Goal: Task Accomplishment & Management: Manage account settings

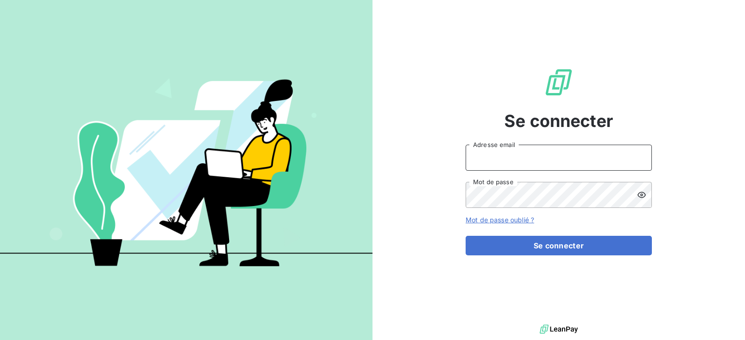
drag, startPoint x: 529, startPoint y: 160, endPoint x: 550, endPoint y: 169, distance: 22.9
click at [529, 160] on input "Adresse email" at bounding box center [558, 158] width 186 height 26
type input "[EMAIL_ADDRESS][DOMAIN_NAME]"
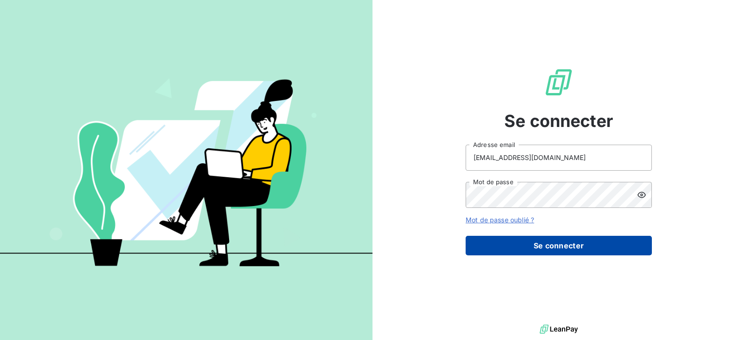
click at [583, 242] on button "Se connecter" at bounding box center [558, 246] width 186 height 20
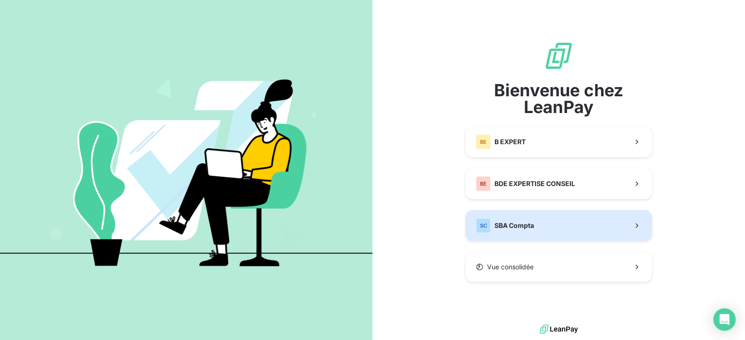
click at [549, 216] on button "SC SBA Compta" at bounding box center [558, 225] width 186 height 31
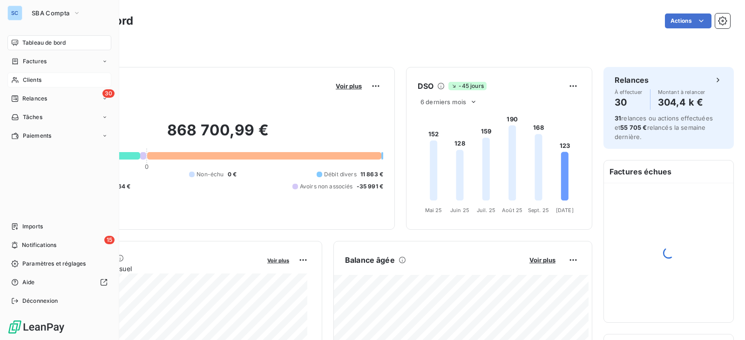
click at [22, 81] on div "Clients" at bounding box center [59, 80] width 104 height 15
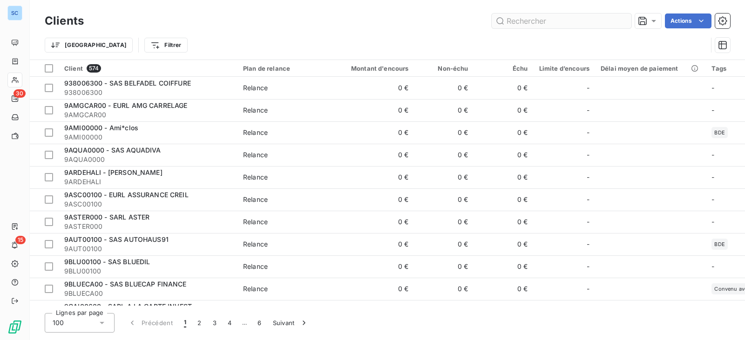
click at [541, 26] on input "text" at bounding box center [561, 20] width 140 height 15
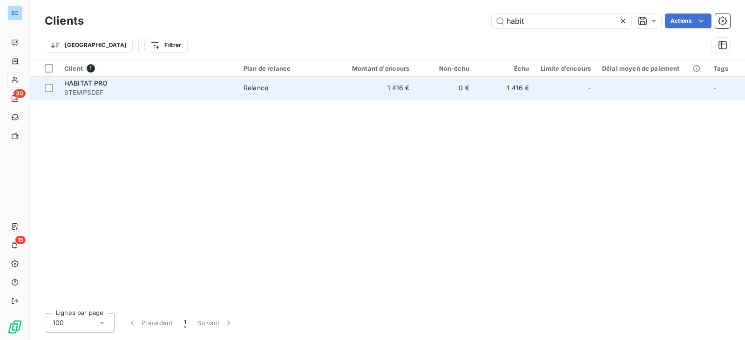
type input "habit"
click at [518, 93] on td "1 416 €" at bounding box center [505, 88] width 60 height 22
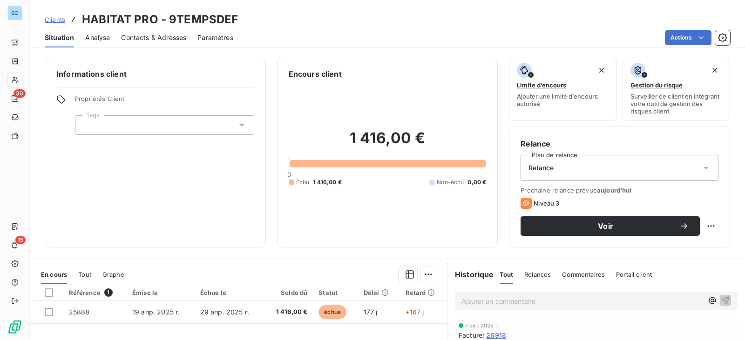
click at [182, 38] on span "Contacts & Adresses" at bounding box center [153, 37] width 65 height 9
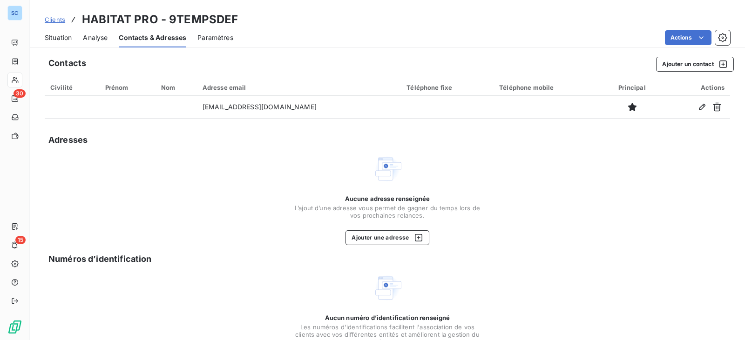
drag, startPoint x: 58, startPoint y: 21, endPoint x: 140, endPoint y: 28, distance: 81.8
click at [58, 21] on span "Clients" at bounding box center [55, 19] width 20 height 7
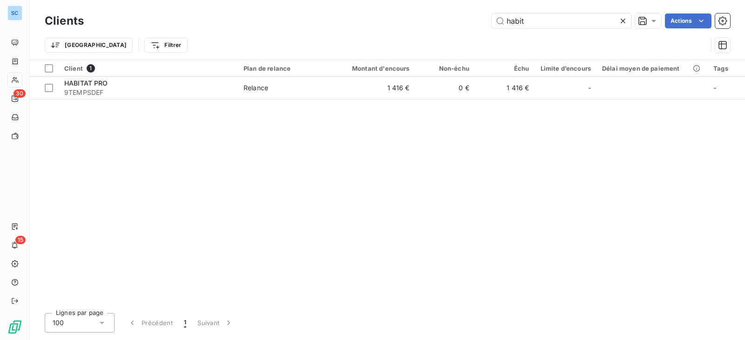
drag, startPoint x: 529, startPoint y: 22, endPoint x: 386, endPoint y: 14, distance: 143.1
click at [386, 14] on div "habit Actions" at bounding box center [412, 20] width 635 height 15
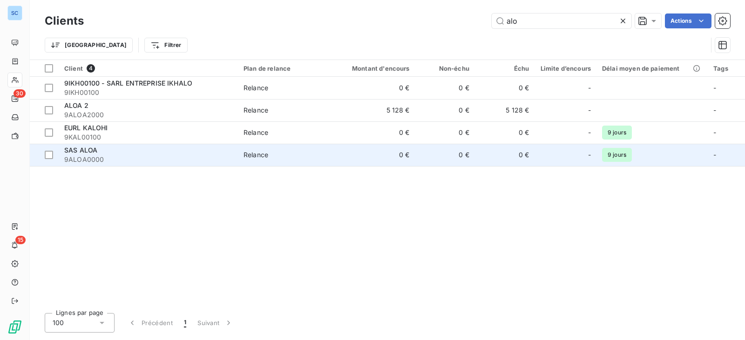
type input "alo"
click at [167, 155] on span "9ALOA0000" at bounding box center [148, 159] width 168 height 9
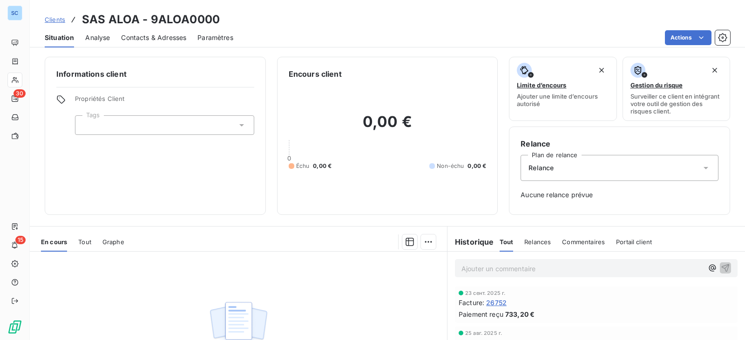
click at [165, 35] on span "Contacts & Adresses" at bounding box center [153, 37] width 65 height 9
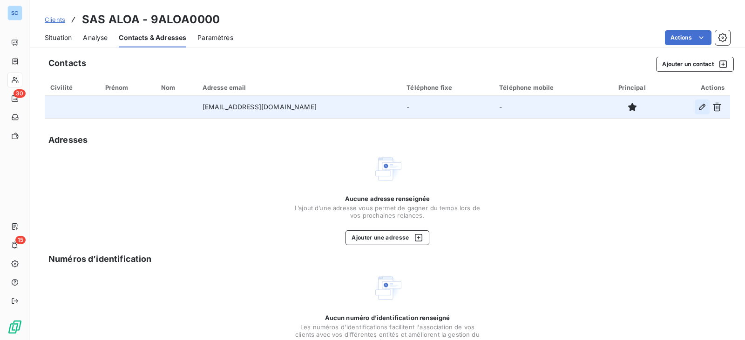
click at [699, 105] on icon "button" at bounding box center [702, 107] width 7 height 7
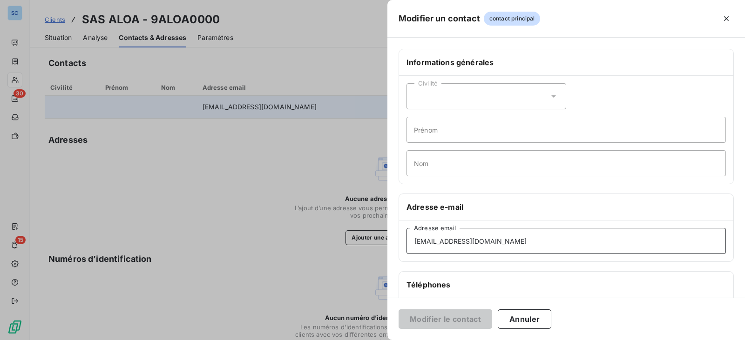
drag, startPoint x: 538, startPoint y: 248, endPoint x: 351, endPoint y: 241, distance: 186.8
click at [351, 340] on div "Modifier un contact contact principal Informations générales Civilité Prénom No…" at bounding box center [372, 340] width 745 height 0
paste input "[EMAIL_ADDRESS][DOMAIN_NAME]"
type input "[EMAIL_ADDRESS][DOMAIN_NAME]"
click at [458, 320] on button "Modifier le contact" at bounding box center [445, 319] width 94 height 20
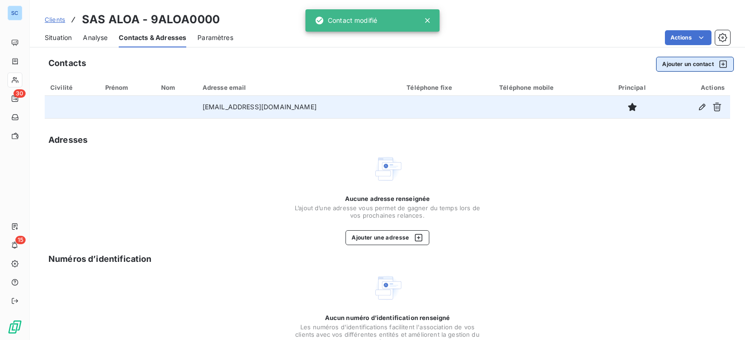
click at [681, 66] on button "Ajouter un contact" at bounding box center [695, 64] width 78 height 15
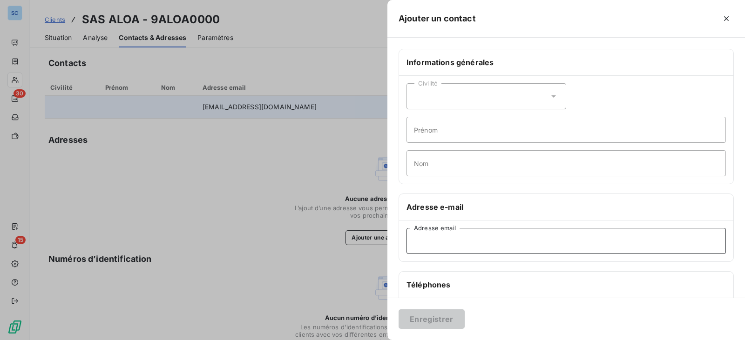
click at [454, 240] on input "Adresse email" at bounding box center [565, 241] width 319 height 26
paste input "[PERSON_NAME][EMAIL_ADDRESS][DOMAIN_NAME]"
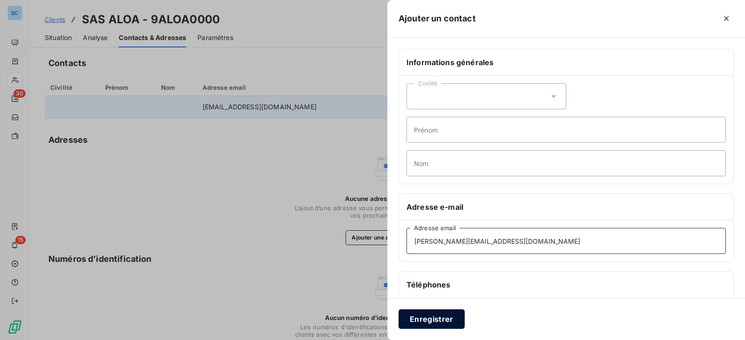
type input "[PERSON_NAME][EMAIL_ADDRESS][DOMAIN_NAME]"
click at [442, 318] on button "Enregistrer" at bounding box center [431, 319] width 66 height 20
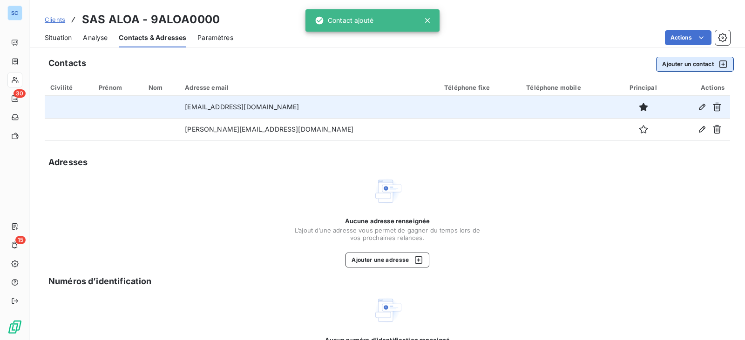
click at [673, 63] on button "Ajouter un contact" at bounding box center [695, 64] width 78 height 15
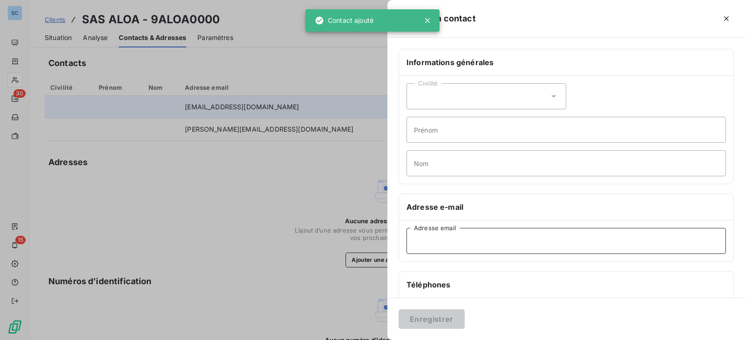
click at [484, 234] on input "Adresse email" at bounding box center [565, 241] width 319 height 26
paste input "[PERSON_NAME][EMAIL_ADDRESS][DOMAIN_NAME]"
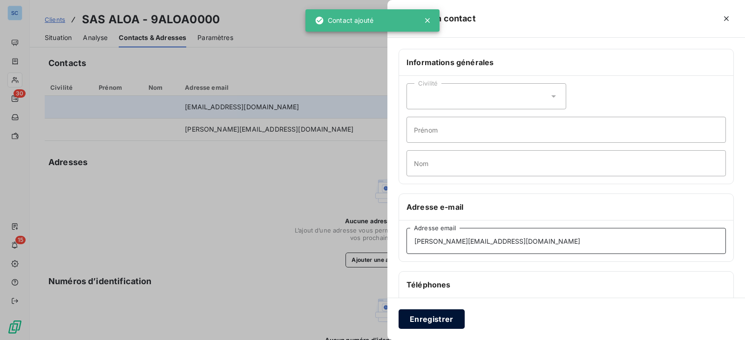
type input "[PERSON_NAME][EMAIL_ADDRESS][DOMAIN_NAME]"
click at [436, 313] on button "Enregistrer" at bounding box center [431, 319] width 66 height 20
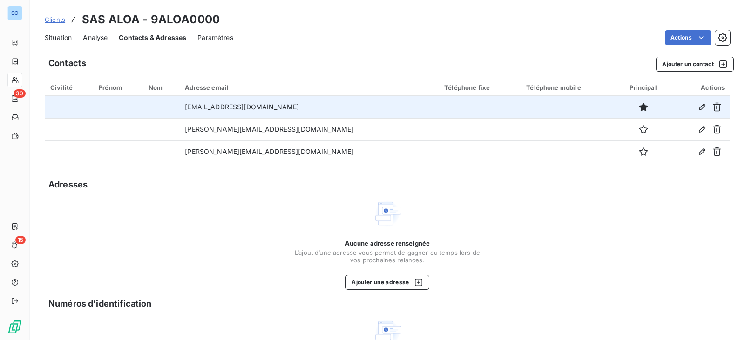
click at [53, 20] on span "Clients" at bounding box center [55, 19] width 20 height 7
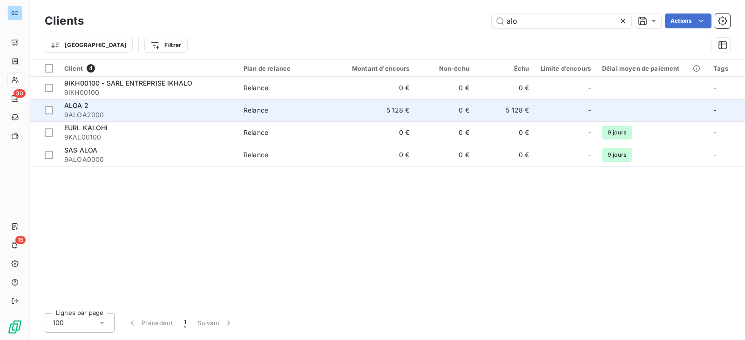
click at [91, 111] on span "9ALOA2000" at bounding box center [148, 114] width 168 height 9
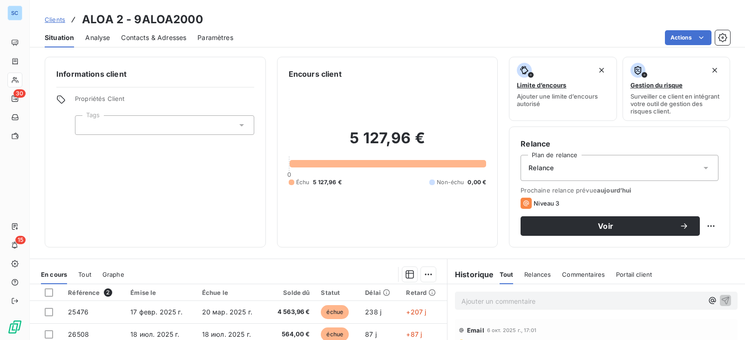
drag, startPoint x: 149, startPoint y: 38, endPoint x: 161, endPoint y: 42, distance: 12.5
click at [150, 38] on span "Contacts & Adresses" at bounding box center [153, 37] width 65 height 9
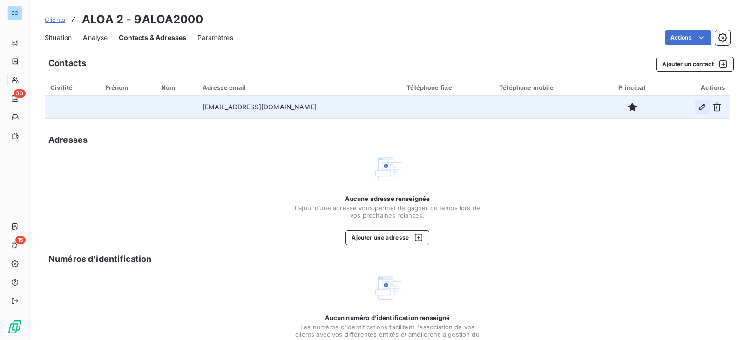
click at [694, 105] on button "button" at bounding box center [701, 107] width 15 height 15
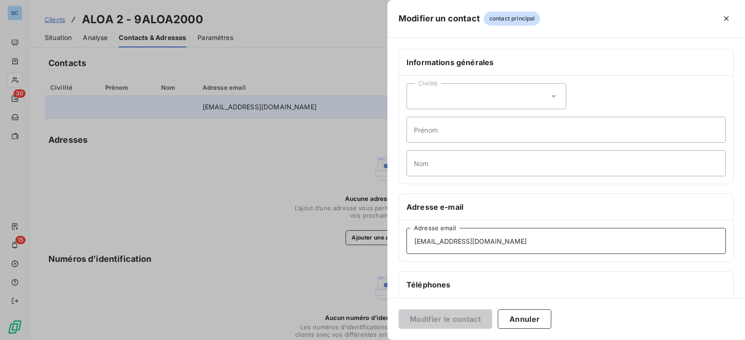
drag, startPoint x: 520, startPoint y: 238, endPoint x: 378, endPoint y: 243, distance: 142.0
click at [378, 340] on div "Modifier un contact contact principal Informations générales Civilité Prénom No…" at bounding box center [372, 340] width 745 height 0
paste input "[PERSON_NAME][EMAIL_ADDRESS][DOMAIN_NAME]"
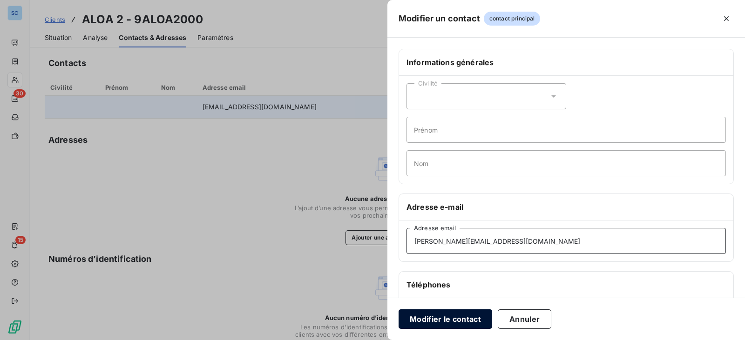
type input "[PERSON_NAME][EMAIL_ADDRESS][DOMAIN_NAME]"
click at [432, 317] on button "Modifier le contact" at bounding box center [445, 319] width 94 height 20
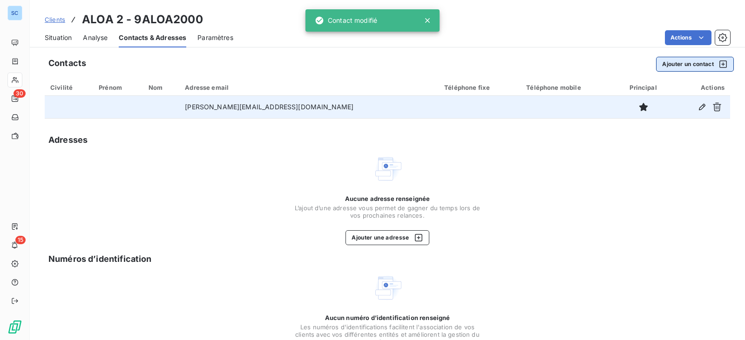
click at [684, 64] on button "Ajouter un contact" at bounding box center [695, 64] width 78 height 15
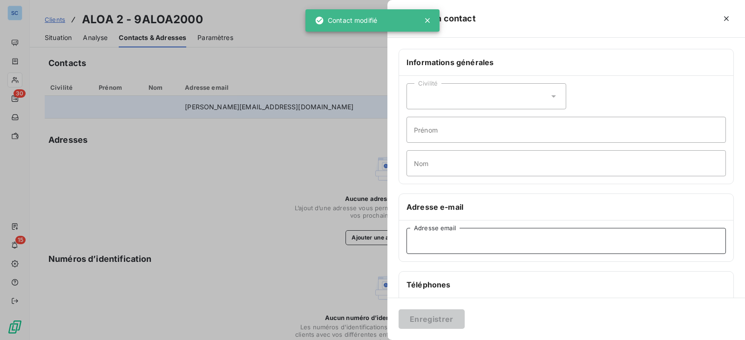
click at [428, 246] on input "Adresse email" at bounding box center [565, 241] width 319 height 26
paste input "[PERSON_NAME][EMAIL_ADDRESS][DOMAIN_NAME]"
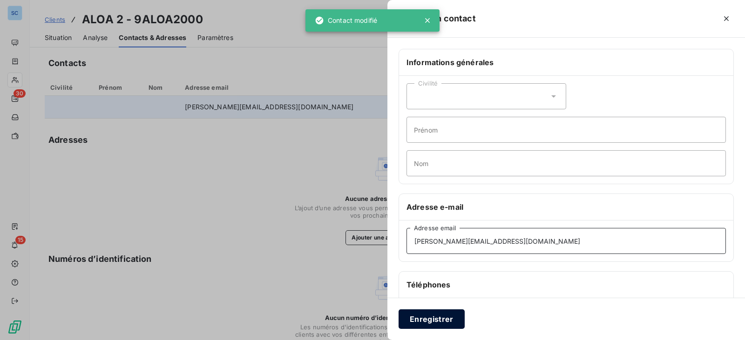
type input "[PERSON_NAME][EMAIL_ADDRESS][DOMAIN_NAME]"
click at [437, 319] on button "Enregistrer" at bounding box center [431, 319] width 66 height 20
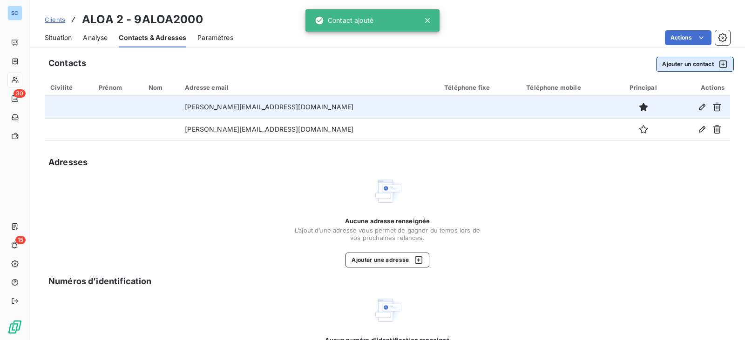
click at [676, 63] on button "Ajouter un contact" at bounding box center [695, 64] width 78 height 15
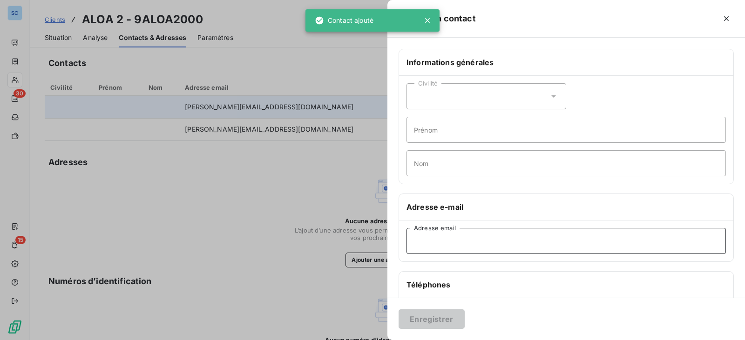
click at [430, 240] on input "Adresse email" at bounding box center [565, 241] width 319 height 26
paste input "[EMAIL_ADDRESS][DOMAIN_NAME]"
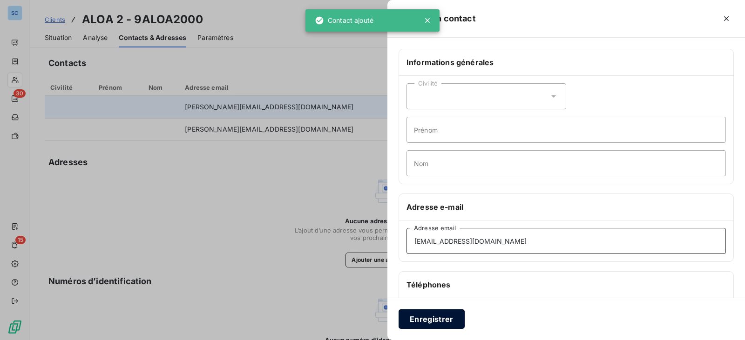
type input "[EMAIL_ADDRESS][DOMAIN_NAME]"
click at [437, 325] on button "Enregistrer" at bounding box center [431, 319] width 66 height 20
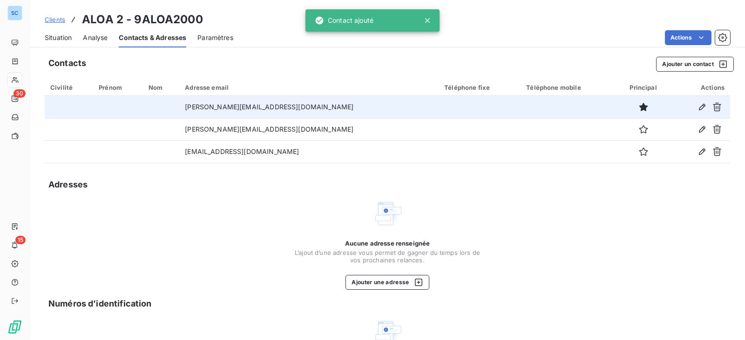
click at [50, 20] on span "Clients" at bounding box center [55, 19] width 20 height 7
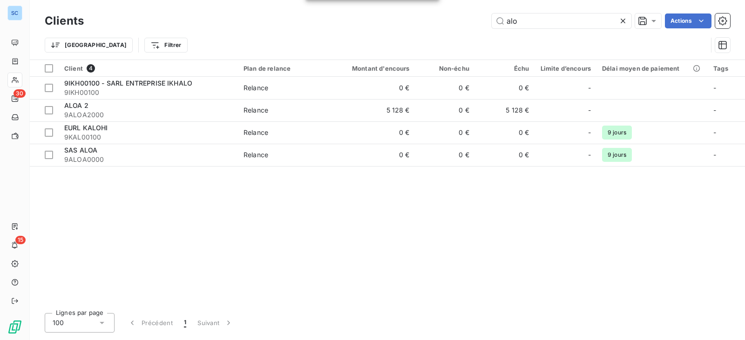
drag, startPoint x: 552, startPoint y: 22, endPoint x: 466, endPoint y: 20, distance: 86.1
click at [466, 20] on div "alo Actions" at bounding box center [412, 20] width 635 height 15
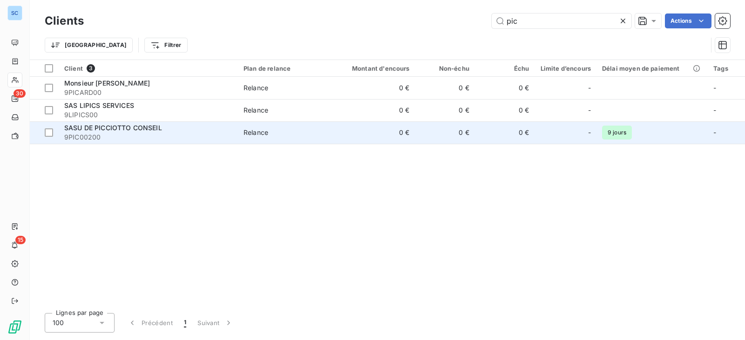
type input "pic"
click at [558, 135] on div "-" at bounding box center [565, 132] width 51 height 15
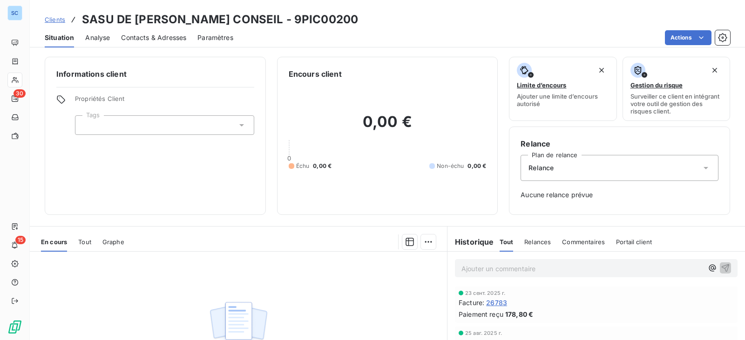
click at [170, 40] on span "Contacts & Adresses" at bounding box center [153, 37] width 65 height 9
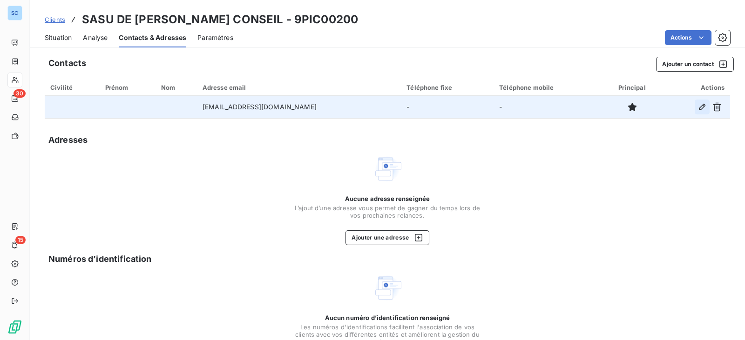
click at [699, 106] on icon "button" at bounding box center [702, 107] width 7 height 7
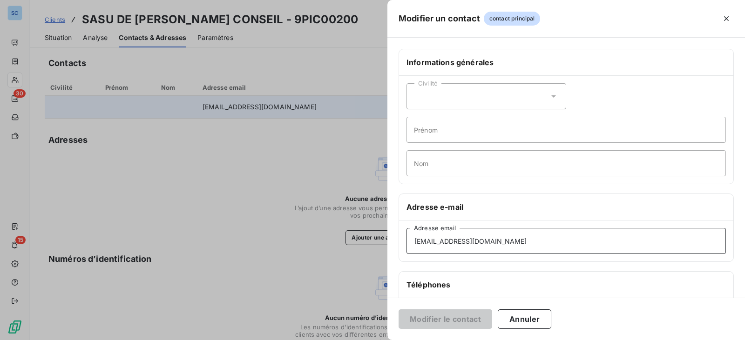
drag, startPoint x: 518, startPoint y: 240, endPoint x: 391, endPoint y: 235, distance: 126.7
click at [386, 340] on div "Modifier un contact contact principal Informations générales Civilité Prénom No…" at bounding box center [372, 340] width 745 height 0
paste input "[EMAIL_ADDRESS][DOMAIN_NAME]"
type input "[EMAIL_ADDRESS][DOMAIN_NAME]"
click at [445, 312] on button "Modifier le contact" at bounding box center [445, 319] width 94 height 20
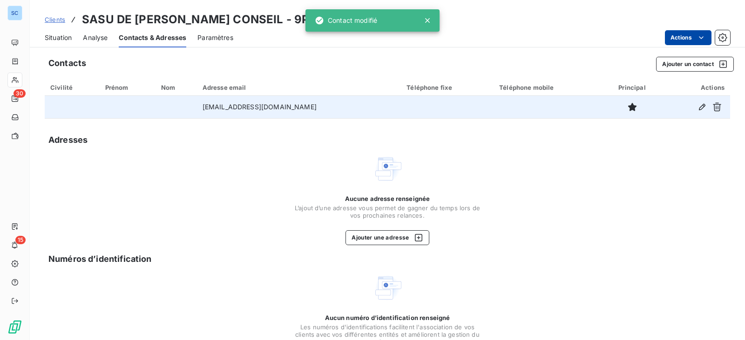
click at [670, 36] on html "SC 30 15 Clients SASU DE PICCIOTTO CONSEIL - 9PIC00200 Situation Analyse Contac…" at bounding box center [372, 170] width 745 height 340
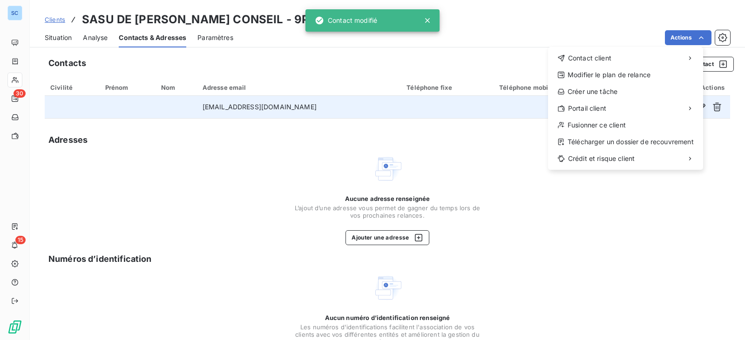
click at [596, 32] on html "SC 30 15 Clients SASU DE PICCIOTTO CONSEIL - 9PIC00200 Situation Analyse Contac…" at bounding box center [372, 170] width 745 height 340
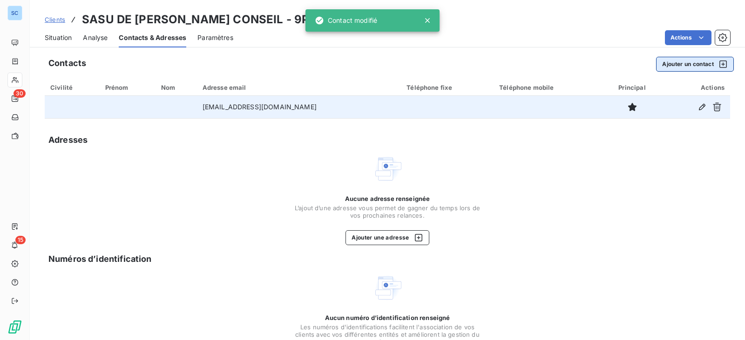
click at [687, 61] on button "Ajouter un contact" at bounding box center [695, 64] width 78 height 15
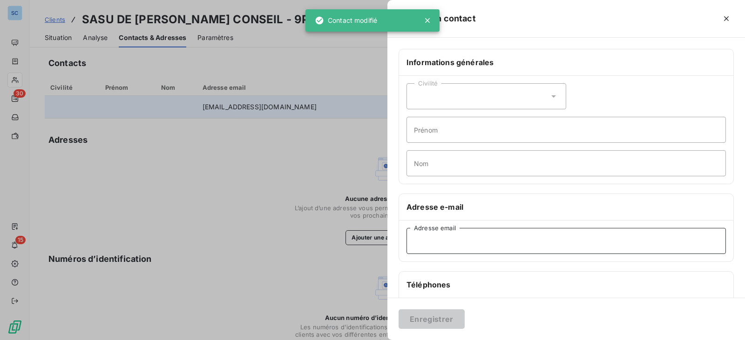
click at [446, 238] on input "Adresse email" at bounding box center [565, 241] width 319 height 26
paste input "[PERSON_NAME][EMAIL_ADDRESS][DOMAIN_NAME]"
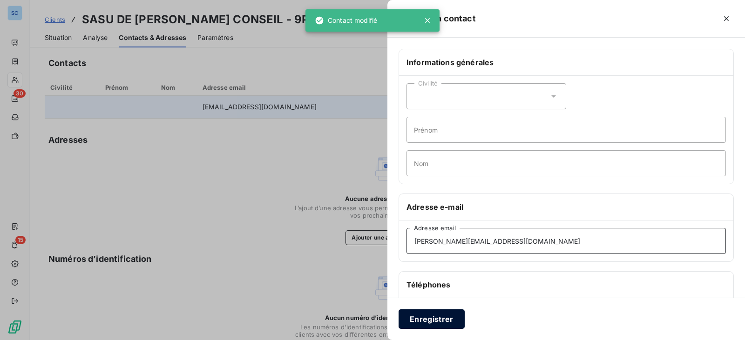
type input "[PERSON_NAME][EMAIL_ADDRESS][DOMAIN_NAME]"
drag, startPoint x: 438, startPoint y: 328, endPoint x: 437, endPoint y: 322, distance: 5.7
click at [437, 328] on button "Enregistrer" at bounding box center [431, 319] width 66 height 20
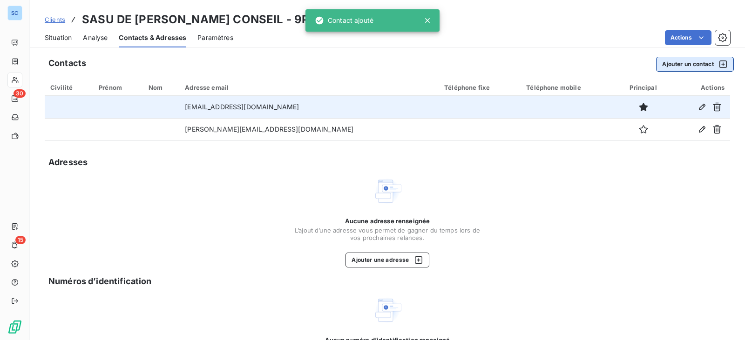
click at [670, 62] on button "Ajouter un contact" at bounding box center [695, 64] width 78 height 15
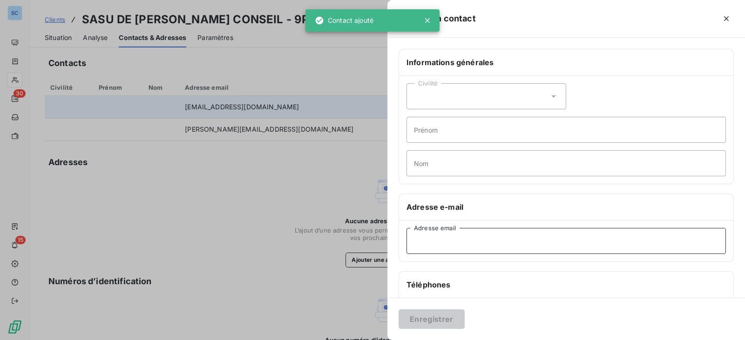
click at [459, 247] on input "Adresse email" at bounding box center [565, 241] width 319 height 26
paste input "[PERSON_NAME][EMAIL_ADDRESS][DOMAIN_NAME]"
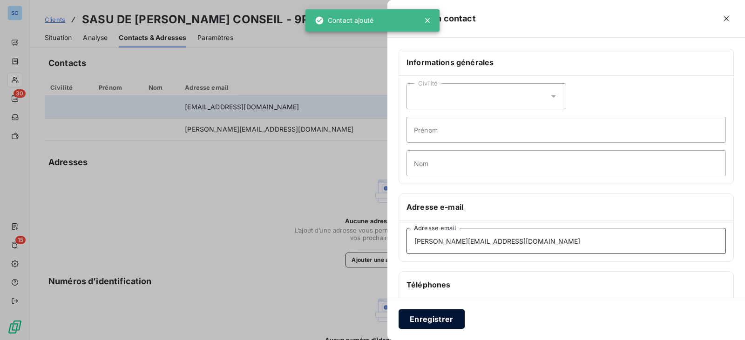
type input "[PERSON_NAME][EMAIL_ADDRESS][DOMAIN_NAME]"
click at [435, 324] on button "Enregistrer" at bounding box center [431, 319] width 66 height 20
